Goal: Task Accomplishment & Management: Manage account settings

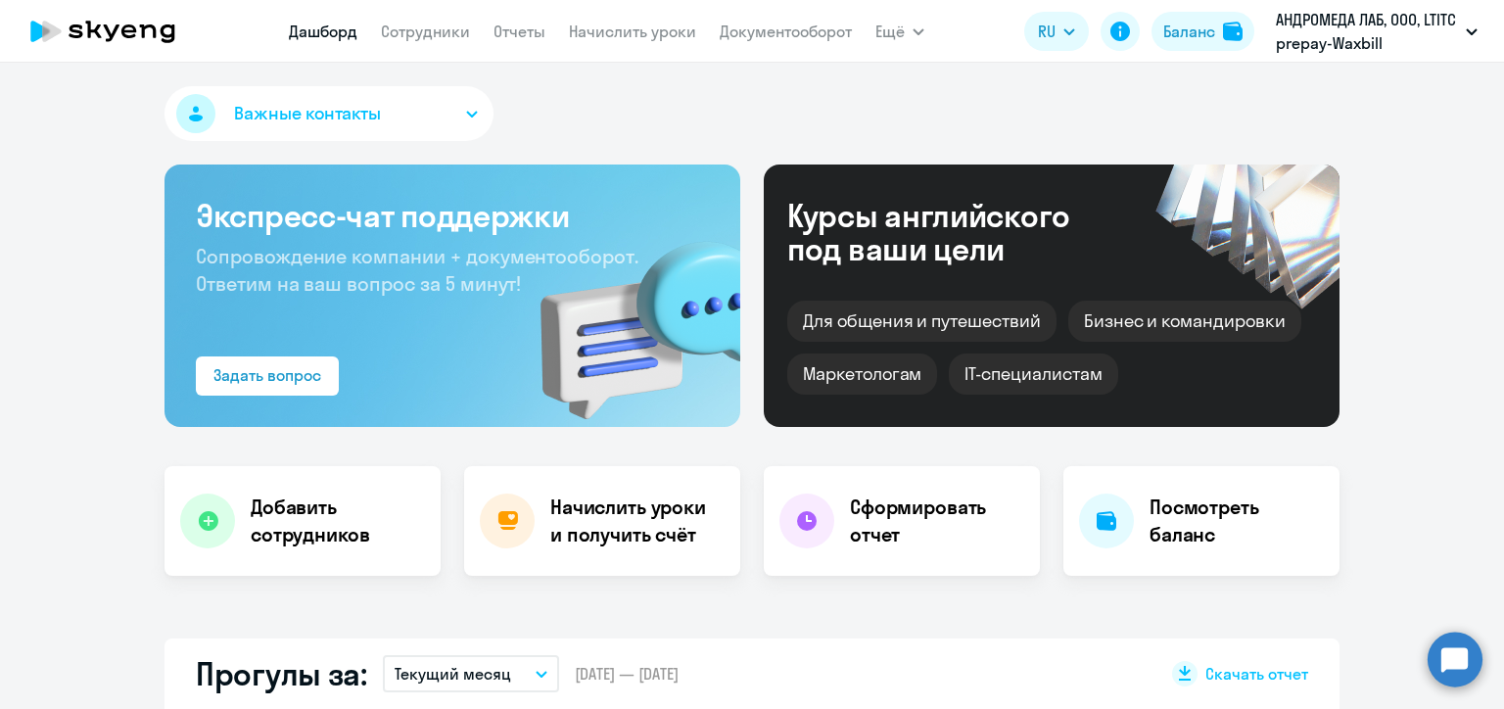
select select "30"
click at [633, 27] on link "Начислить уроки" at bounding box center [632, 32] width 127 height 20
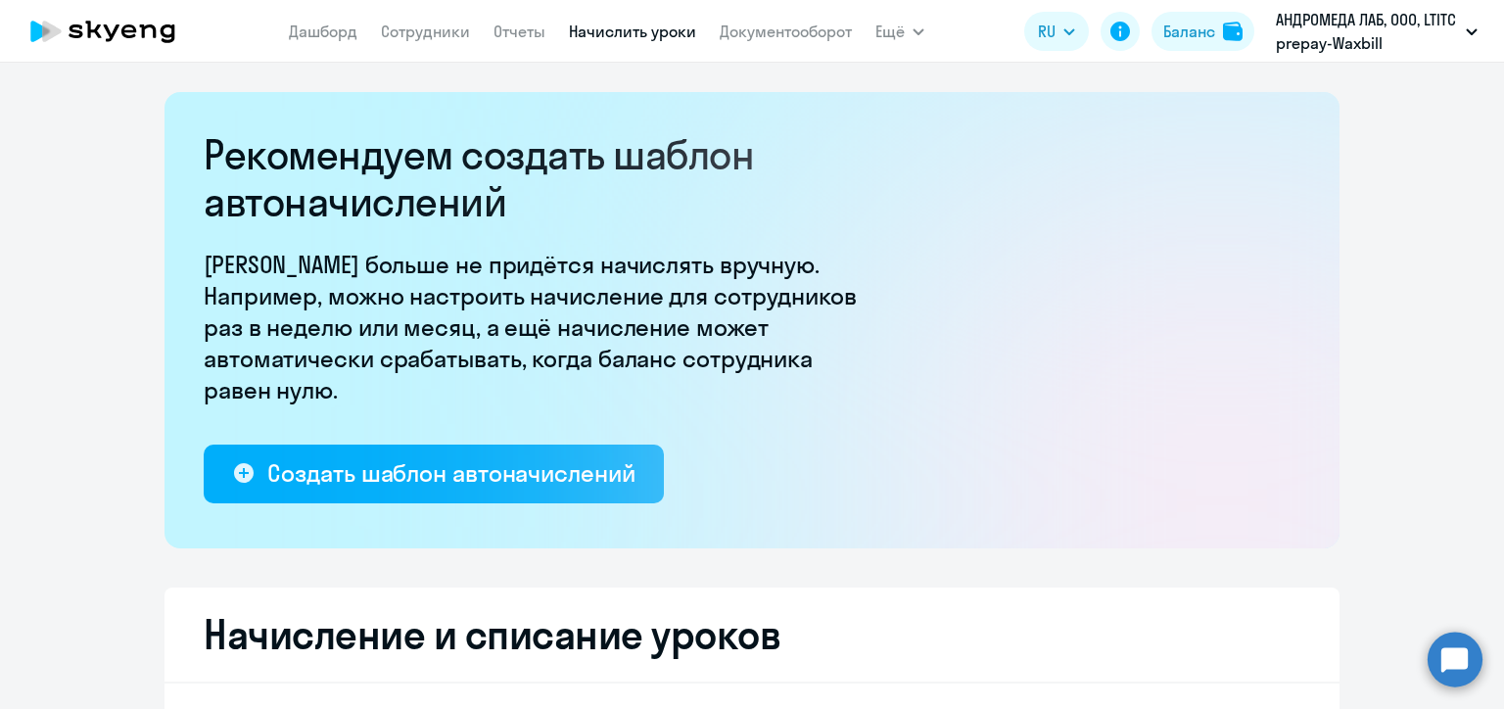
select select "10"
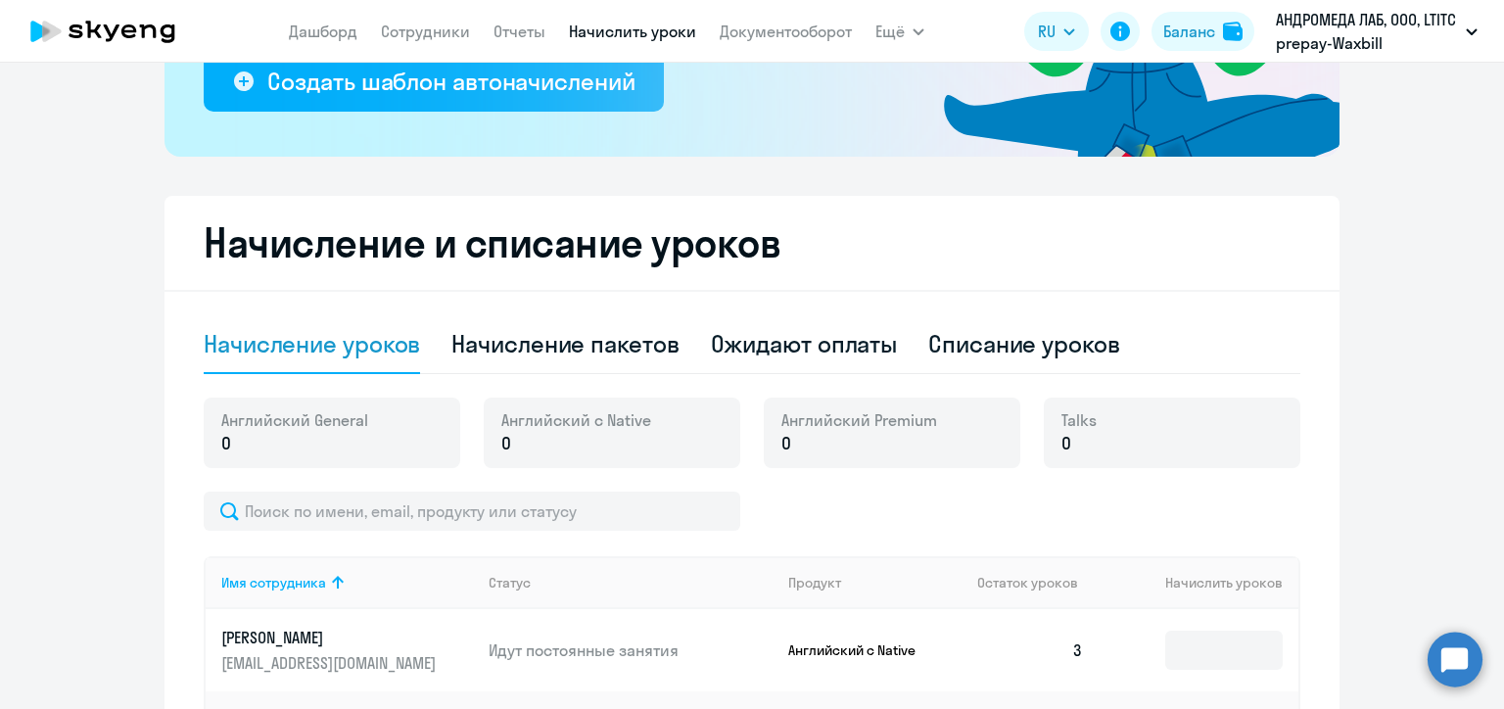
scroll to position [490, 0]
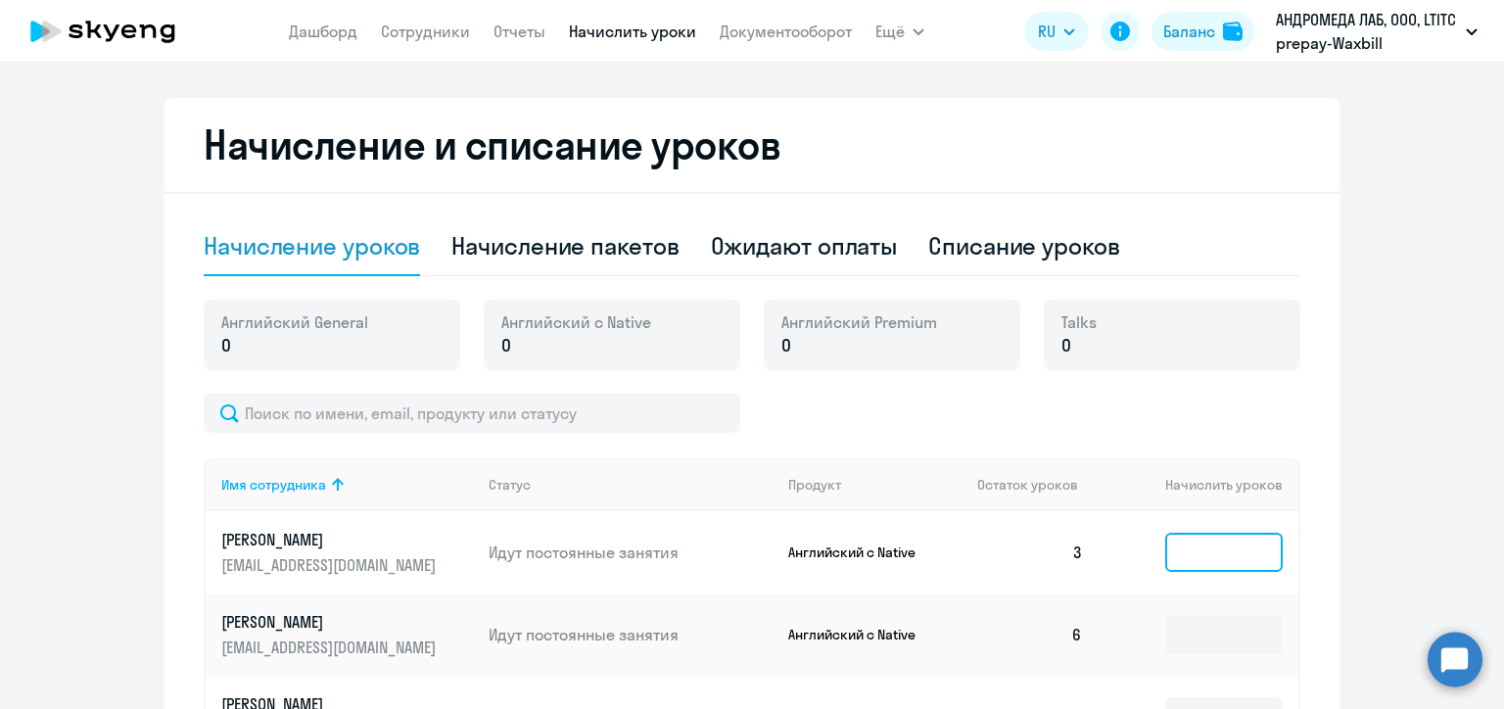
click at [1188, 556] on input at bounding box center [1223, 552] width 117 height 39
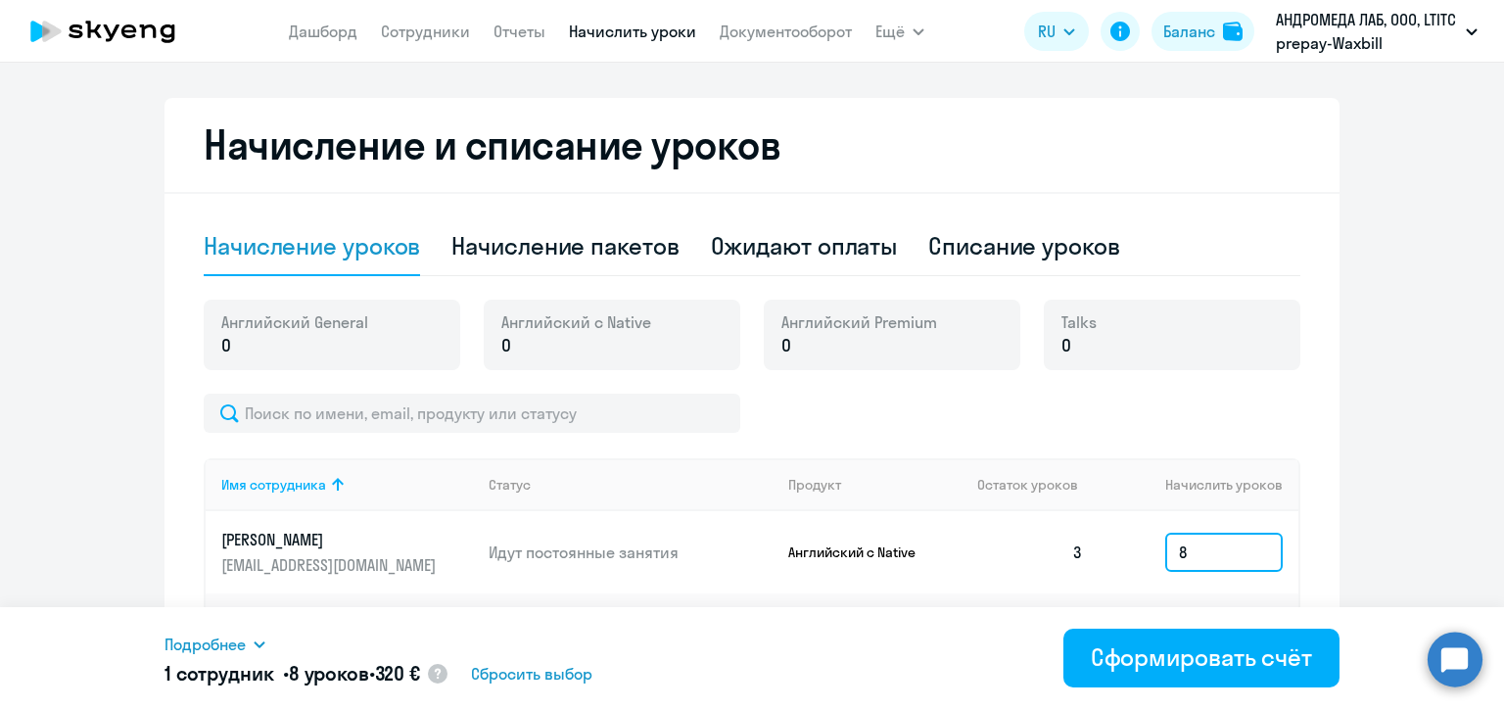
scroll to position [685, 0]
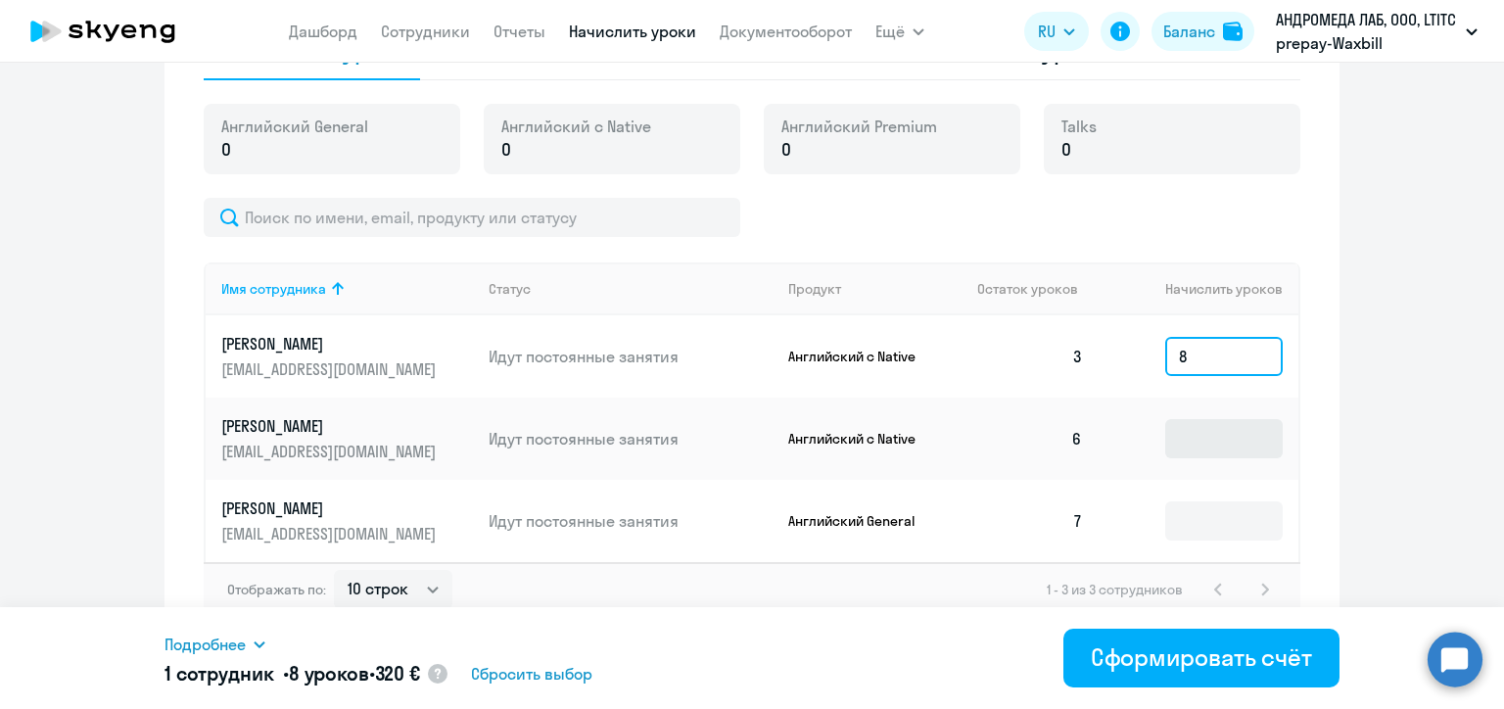
type input "8"
click at [1202, 446] on input at bounding box center [1223, 438] width 117 height 39
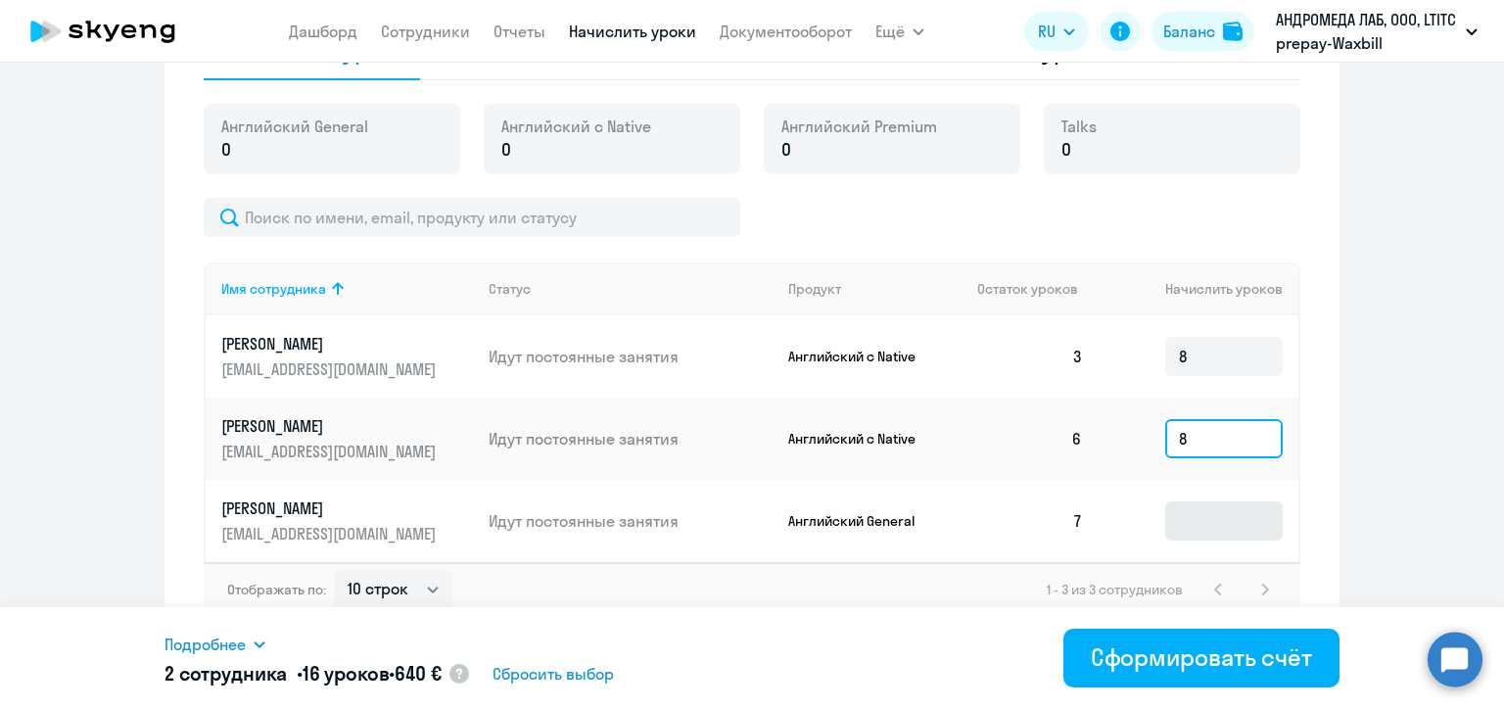
type input "8"
click at [1200, 519] on input at bounding box center [1223, 520] width 117 height 39
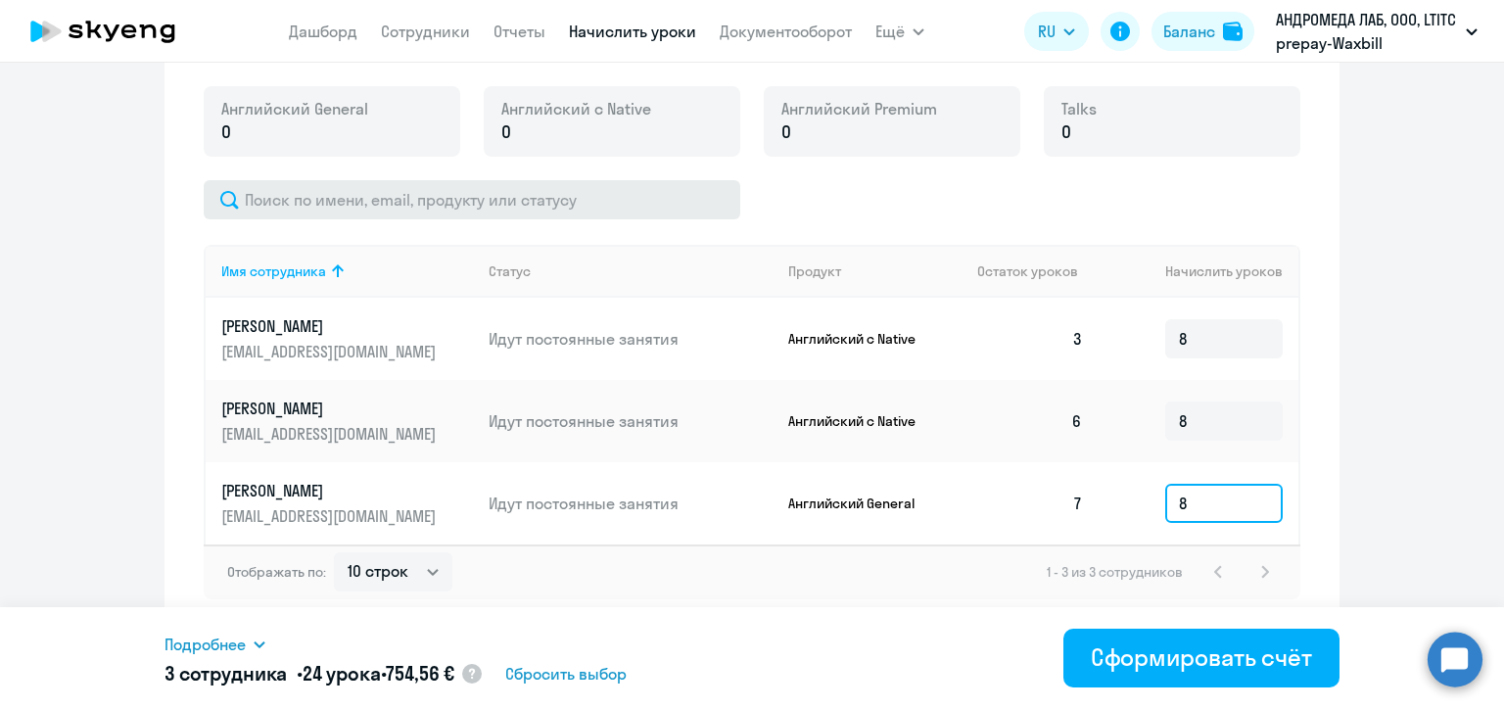
scroll to position [605, 0]
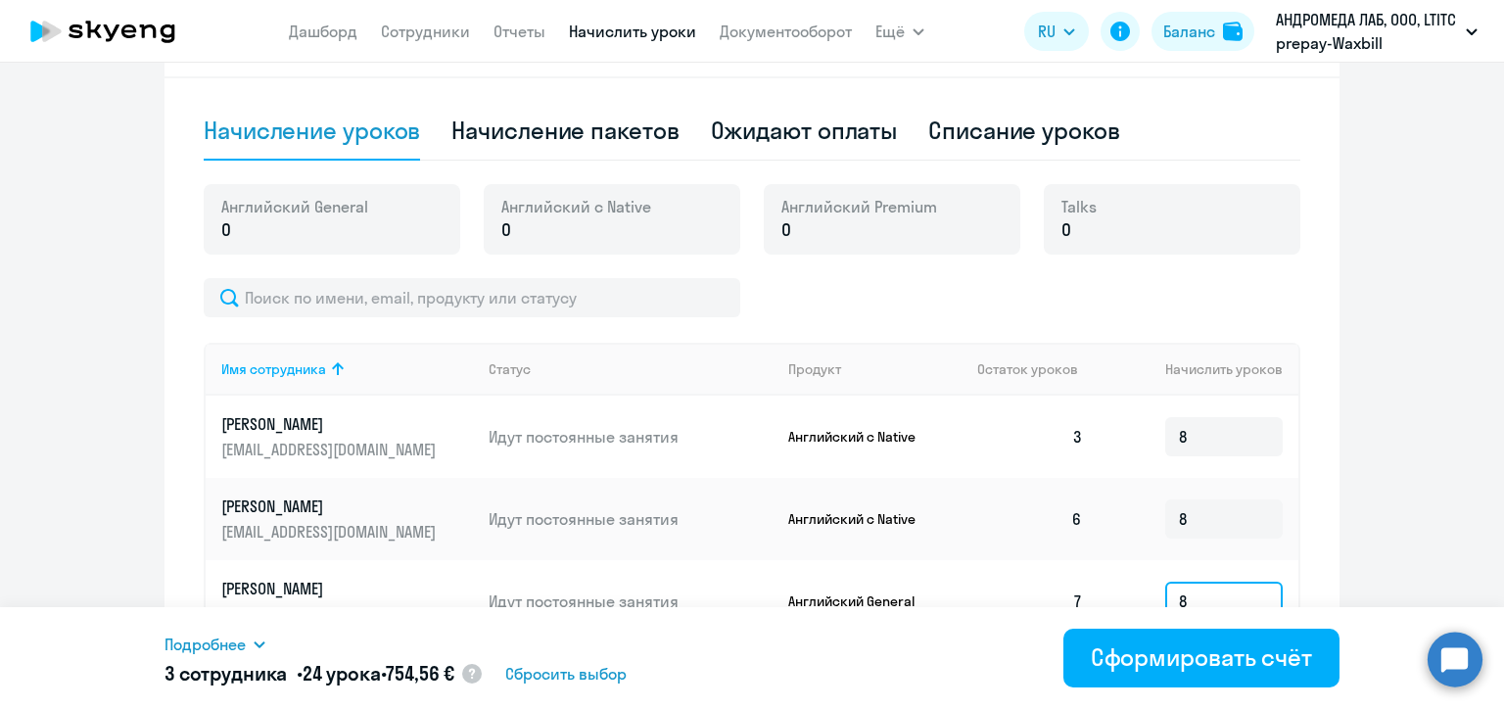
type input "8"
